Goal: Task Accomplishment & Management: Complete application form

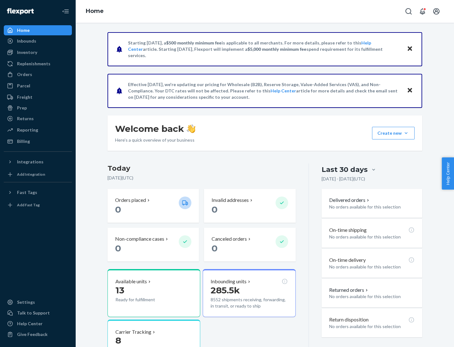
click at [406, 133] on button "Create new Create new inbound Create new order Create new product" at bounding box center [393, 133] width 43 height 13
click at [38, 41] on div "Inbounds" at bounding box center [37, 41] width 67 height 9
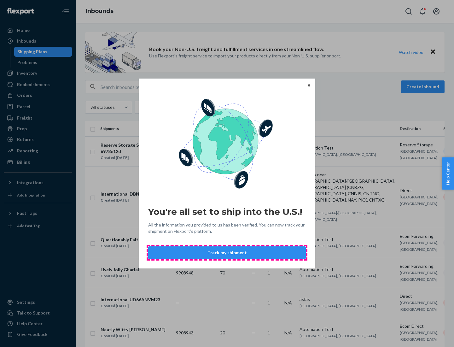
click at [227, 252] on button "Track my shipment" at bounding box center [227, 252] width 158 height 13
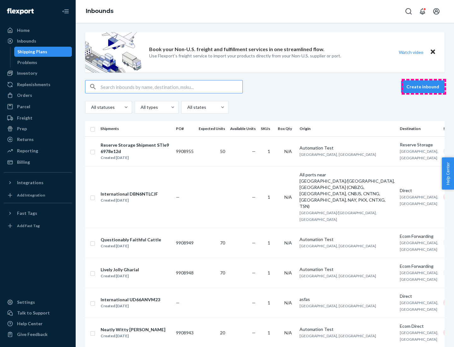
click at [423, 87] on button "Create inbound" at bounding box center [422, 86] width 43 height 13
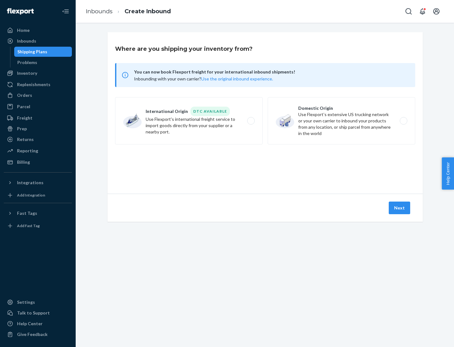
click at [189, 121] on label "International Origin DTC Available Use Flexport's international freight service…" at bounding box center [188, 120] width 147 height 47
click at [250, 121] on input "International Origin DTC Available Use Flexport's international freight service…" at bounding box center [252, 121] width 4 height 4
radio input "true"
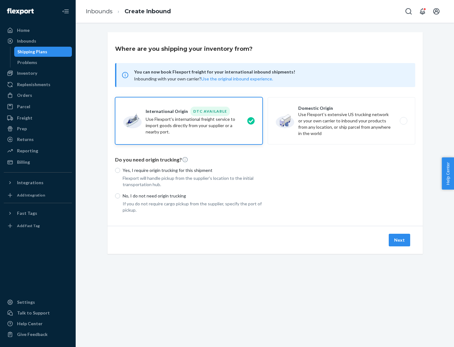
click at [193, 195] on p "No, I do not need origin trucking" at bounding box center [193, 196] width 140 height 6
click at [120, 195] on input "No, I do not need origin trucking" at bounding box center [117, 195] width 5 height 5
radio input "true"
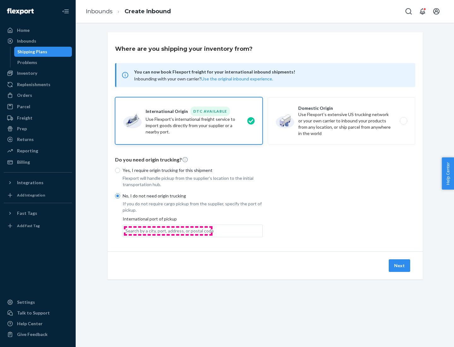
click at [168, 230] on div "Search by a city, port, address, or postal code" at bounding box center [169, 230] width 88 height 6
click at [126, 230] on input "Search by a city, port, address, or postal code" at bounding box center [125, 230] width 1 height 6
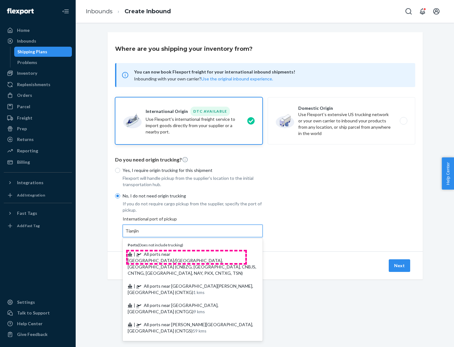
click at [186, 254] on span "| All ports near [GEOGRAPHIC_DATA]/[GEOGRAPHIC_DATA], [GEOGRAPHIC_DATA] (CNBZG,…" at bounding box center [192, 263] width 129 height 24
click at [139, 234] on input "Tianjin" at bounding box center [132, 230] width 14 height 6
type input "All ports near [GEOGRAPHIC_DATA]/[GEOGRAPHIC_DATA], [GEOGRAPHIC_DATA] (CNBZG, […"
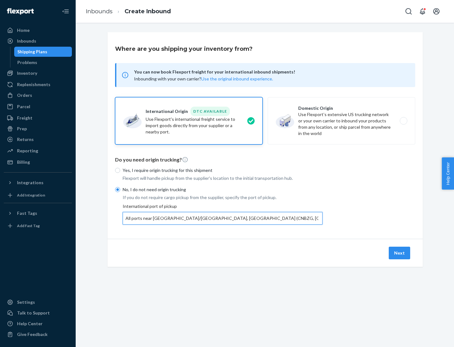
click at [399, 252] on button "Next" at bounding box center [398, 252] width 21 height 13
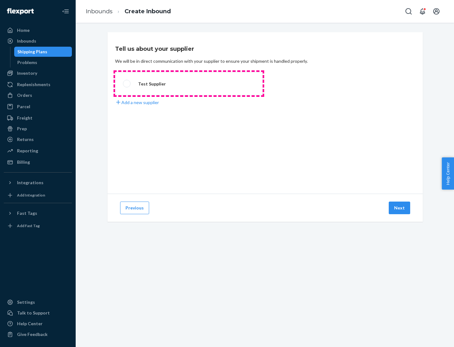
click at [189, 83] on label "Test Supplier" at bounding box center [188, 83] width 147 height 23
click at [127, 83] on input "Test Supplier" at bounding box center [125, 84] width 4 height 4
radio input "true"
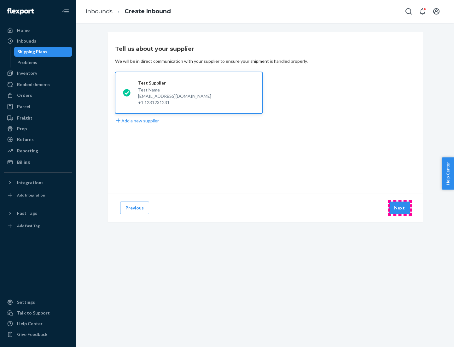
click at [399, 208] on button "Next" at bounding box center [398, 207] width 21 height 13
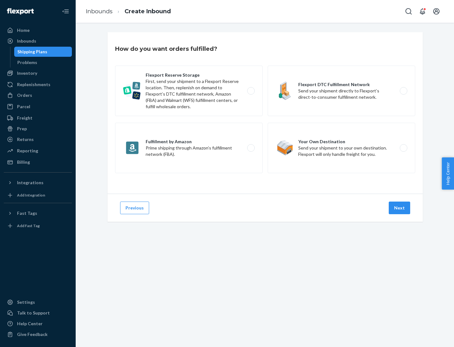
click at [265, 113] on div "Flexport Reserve Storage First, send your shipment to a Flexport Reserve locati…" at bounding box center [265, 120] width 300 height 109
click at [341, 91] on label "Flexport DTC Fulfillment Network Send your shipment directly to Flexport’s dire…" at bounding box center [340, 91] width 147 height 50
click at [403, 91] on input "Flexport DTC Fulfillment Network Send your shipment directly to Flexport’s dire…" at bounding box center [405, 91] width 4 height 4
radio input "true"
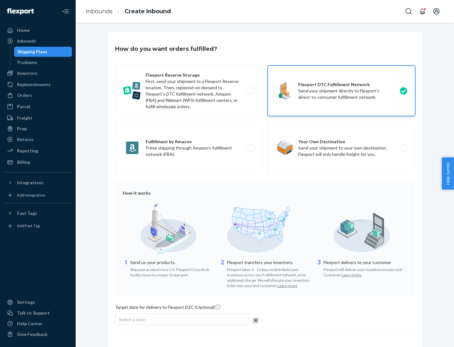
scroll to position [46, 0]
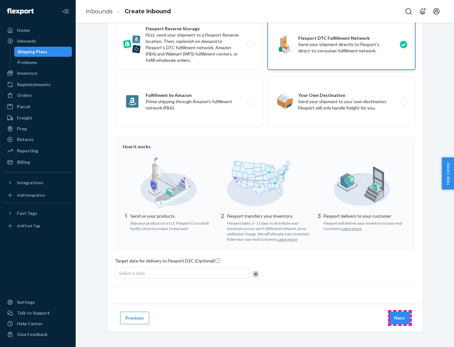
click at [399, 317] on button "Next" at bounding box center [398, 317] width 21 height 13
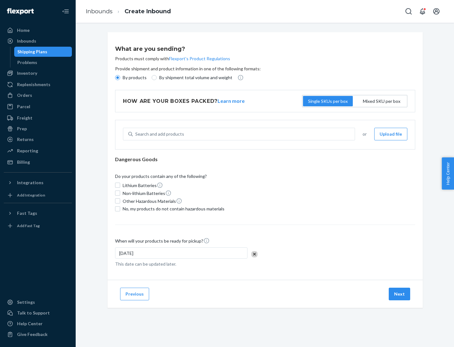
click at [134, 78] on p "By products" at bounding box center [135, 77] width 24 height 6
click at [120, 78] on input "By products" at bounding box center [117, 77] width 5 height 5
click at [158, 134] on div "Search and add products" at bounding box center [159, 134] width 49 height 6
click at [136, 134] on input "Search and add products" at bounding box center [135, 134] width 1 height 6
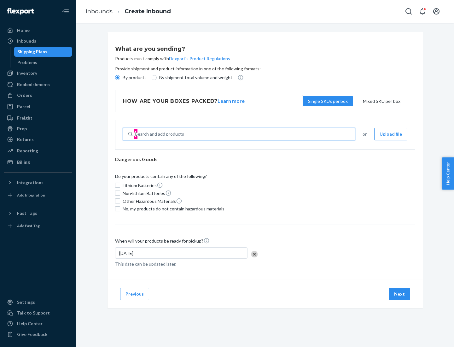
type input "basic"
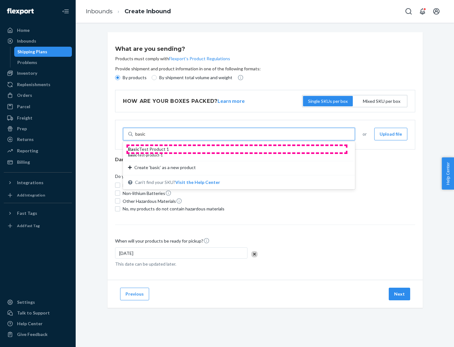
click at [237, 149] on div "Basic Test Product 1" at bounding box center [236, 149] width 217 height 6
click at [146, 137] on input "basic" at bounding box center [140, 134] width 10 height 6
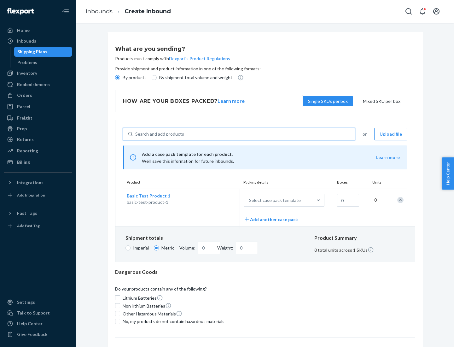
scroll to position [15, 0]
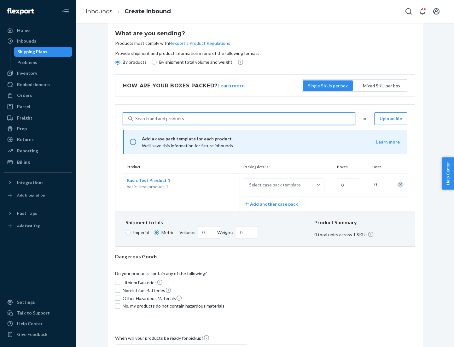
click at [273, 185] on div "Select case pack template" at bounding box center [275, 184] width 52 height 6
click at [218, 185] on input "Select case pack template" at bounding box center [218, 185] width 0 height 0
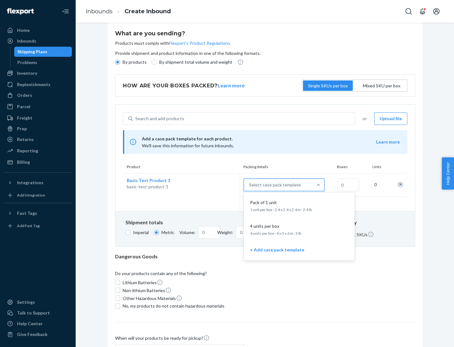
scroll to position [36, 0]
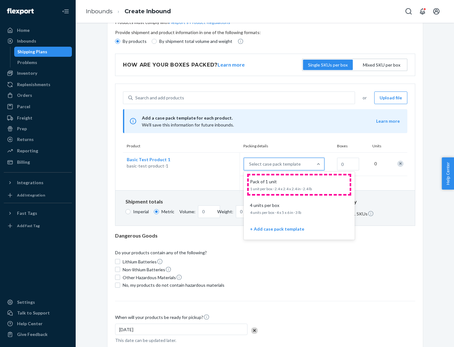
click at [299, 184] on div "Pack of 1 unit" at bounding box center [297, 181] width 101 height 6
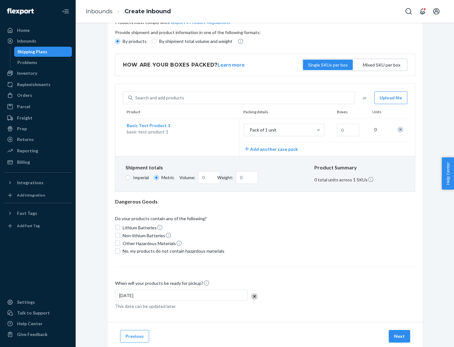
scroll to position [0, 0]
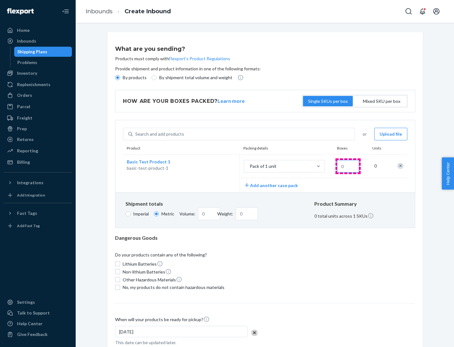
type input "1.09"
type input "1"
type input "10.89"
type input "10"
type input "0.02"
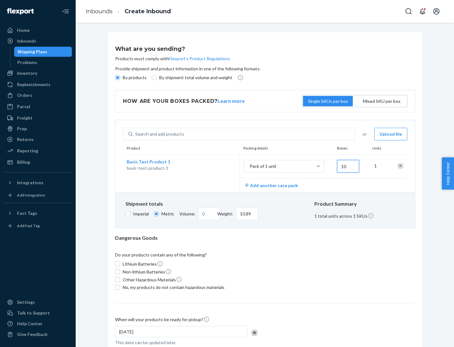
type input "108.86"
type input "100"
type input "0.23"
type input "1088.62"
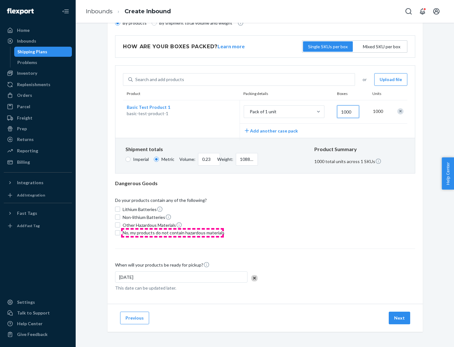
type input "1000"
click at [172, 232] on span "No, my products do not contain hazardous materials" at bounding box center [174, 232] width 102 height 6
click at [120, 232] on input "No, my products do not contain hazardous materials" at bounding box center [117, 232] width 5 height 5
checkbox input "true"
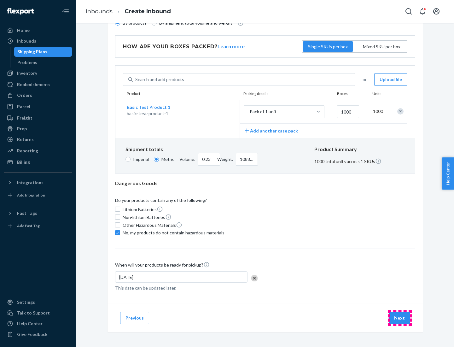
click at [399, 317] on button "Next" at bounding box center [398, 317] width 21 height 13
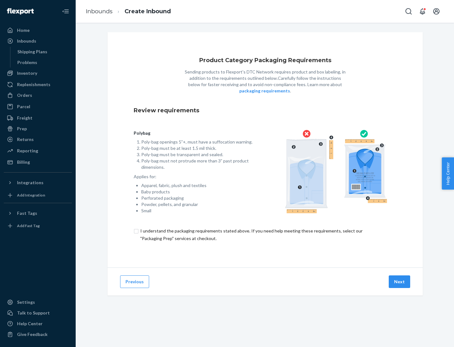
click at [265, 234] on input "checkbox" at bounding box center [265, 234] width 263 height 15
checkbox input "true"
click at [399, 281] on button "Next" at bounding box center [398, 281] width 21 height 13
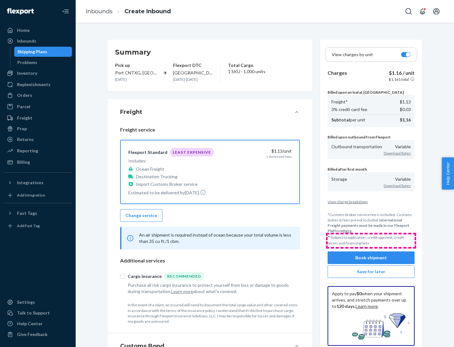
scroll to position [73, 0]
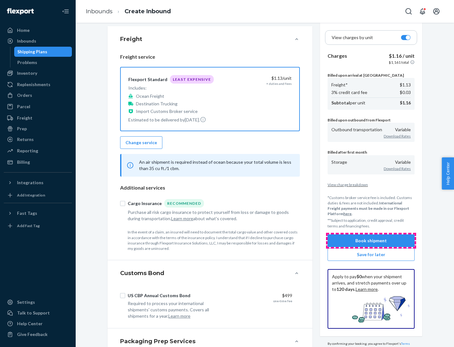
click at [371, 240] on button "Book shipment" at bounding box center [370, 240] width 87 height 13
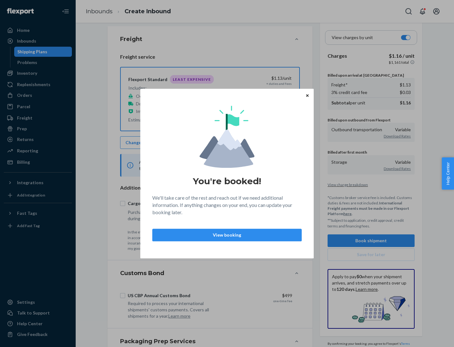
click at [227, 234] on p "View booking" at bounding box center [227, 235] width 139 height 6
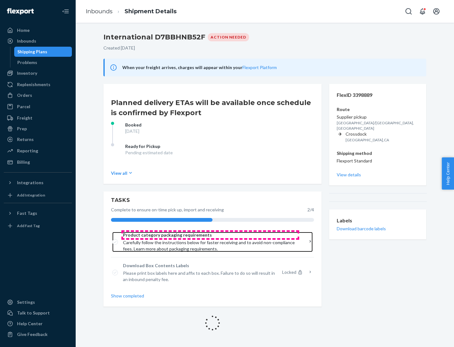
click at [210, 235] on span "Product category packaging requirements" at bounding box center [210, 235] width 175 height 6
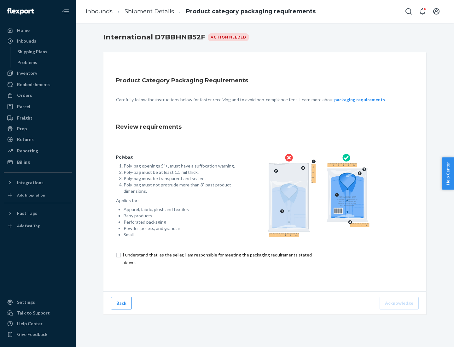
click at [216, 258] on input "checkbox" at bounding box center [221, 258] width 210 height 15
checkbox input "true"
click at [399, 302] on button "Acknowledge" at bounding box center [398, 302] width 39 height 13
